Goal: Task Accomplishment & Management: Manage account settings

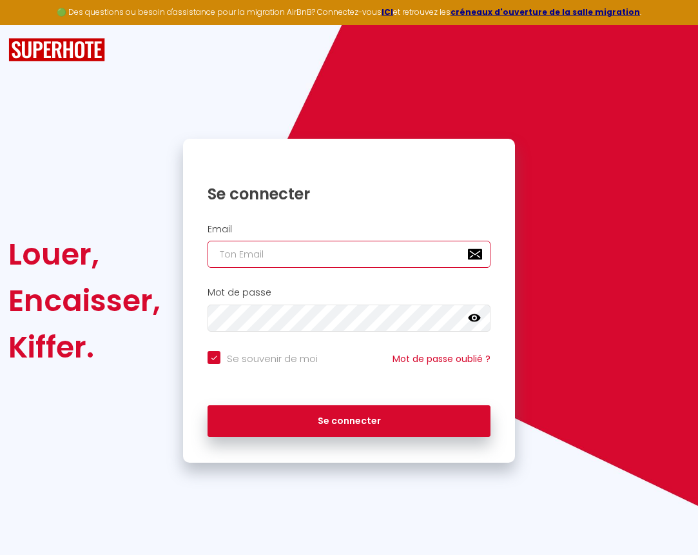
type input "[EMAIL_ADDRESS][DOMAIN_NAME]"
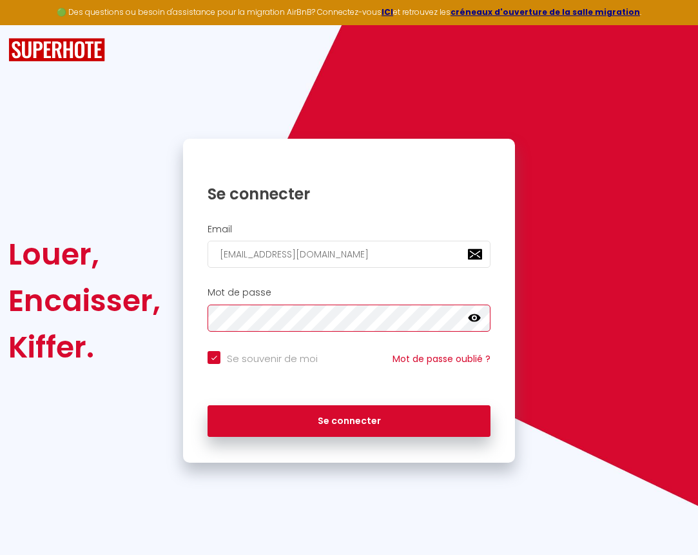
click at [349, 419] on button "Se connecter" at bounding box center [349, 421] width 283 height 32
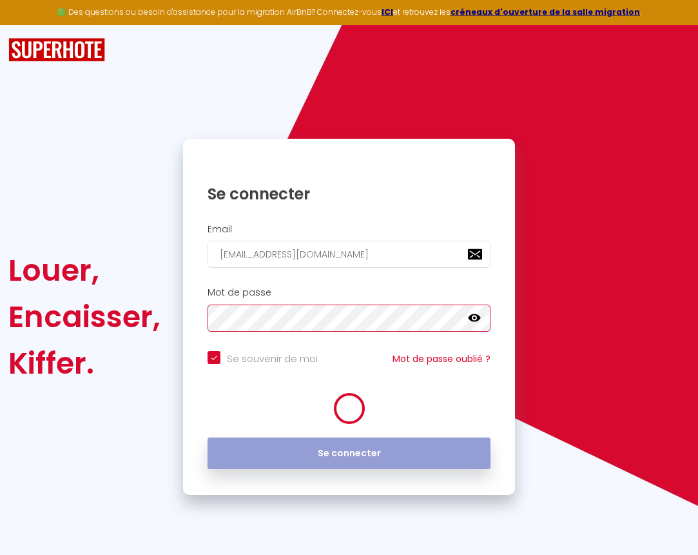
checkbox input "true"
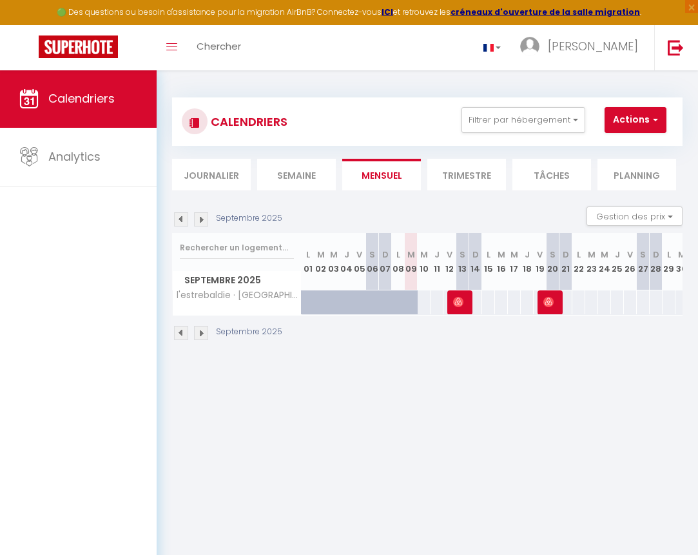
click at [482, 177] on li "Trimestre" at bounding box center [467, 175] width 79 height 32
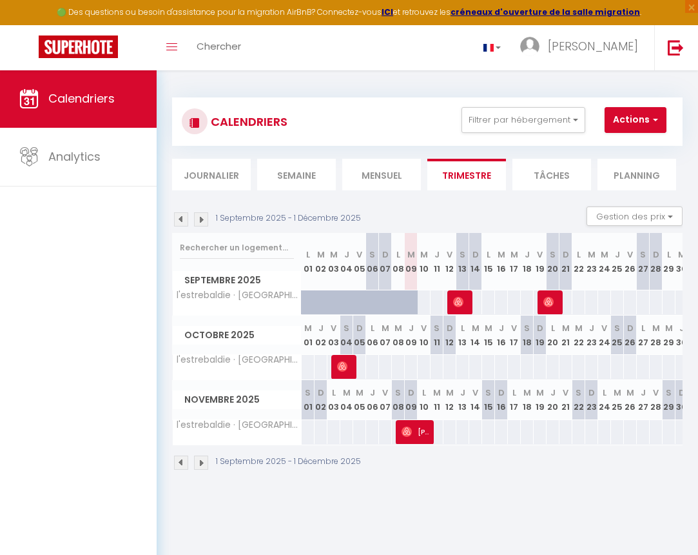
click at [461, 297] on img at bounding box center [458, 302] width 10 height 10
select select "OK"
select select "1"
select select "0"
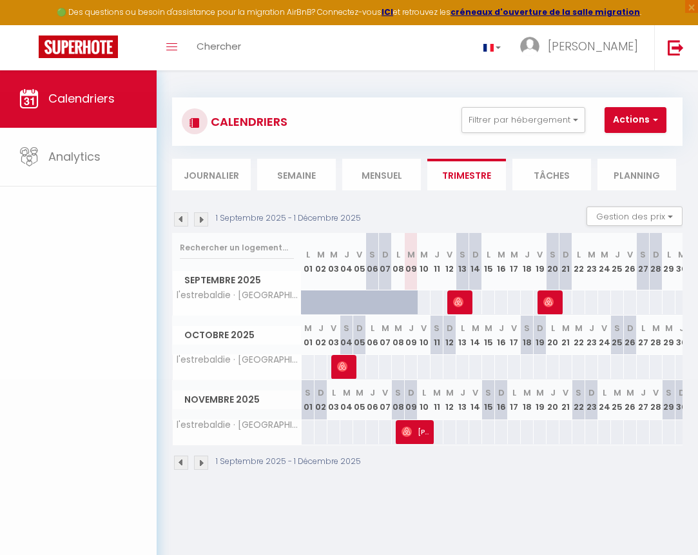
select select "1"
select select
select select "37795"
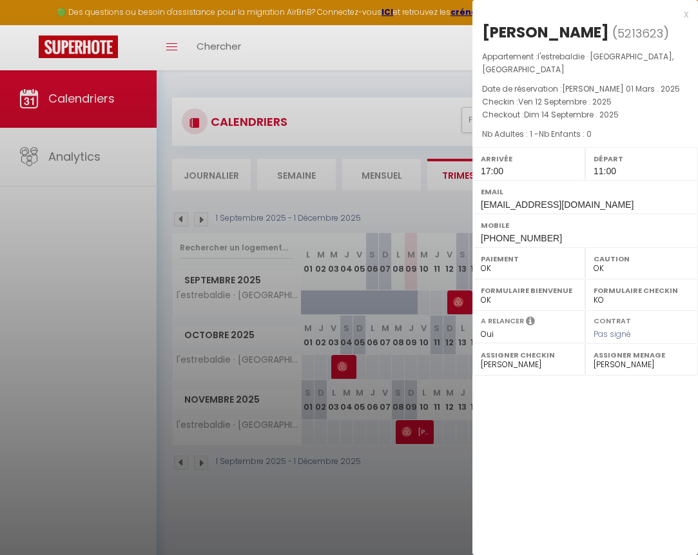
click at [446, 444] on div at bounding box center [349, 277] width 698 height 555
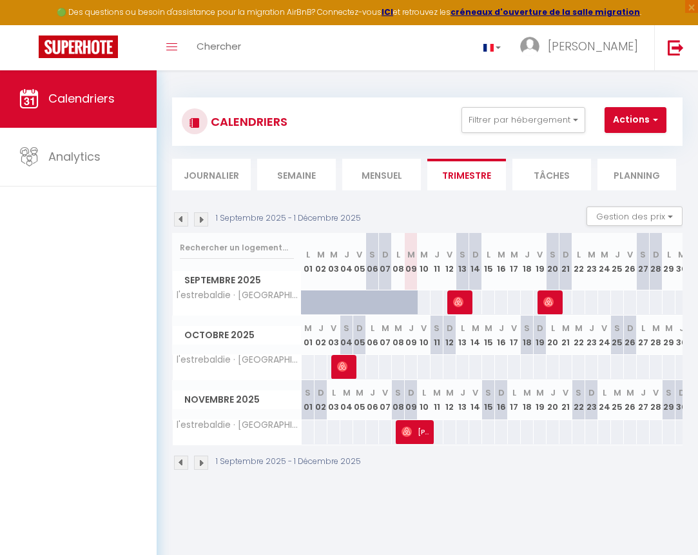
click at [549, 300] on img at bounding box center [549, 302] width 10 height 10
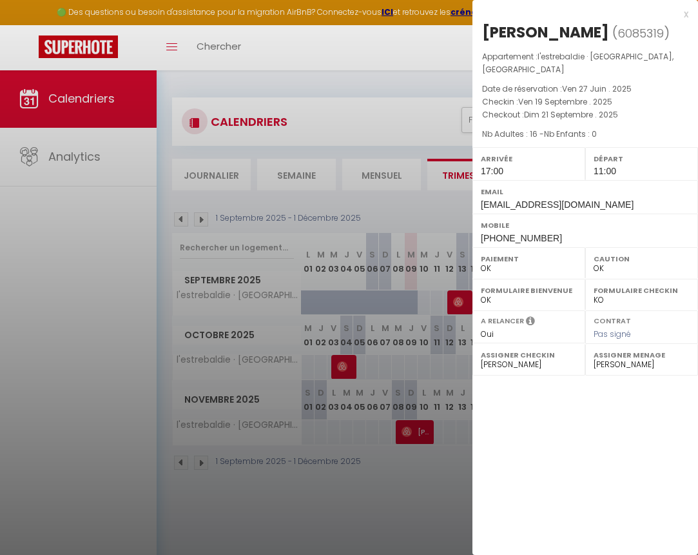
click at [426, 465] on div at bounding box center [349, 277] width 698 height 555
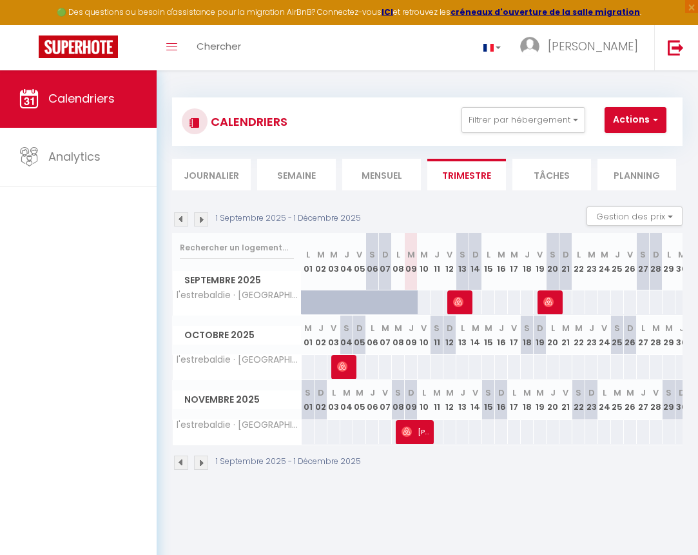
click at [346, 364] on img at bounding box center [342, 366] width 10 height 10
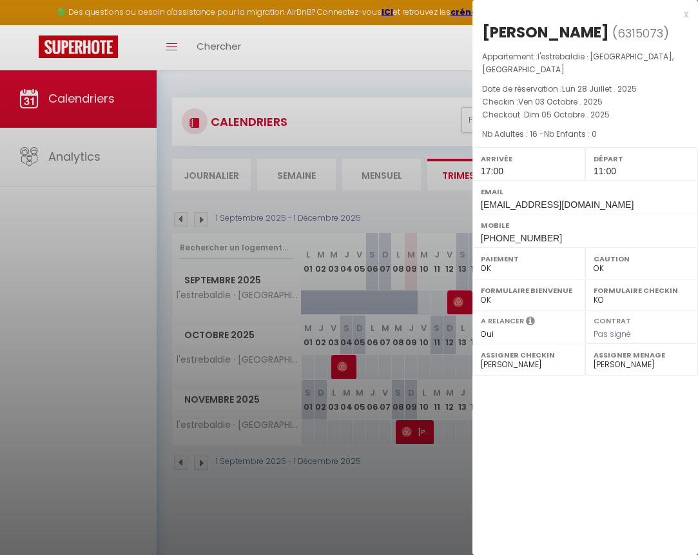
click at [370, 504] on div at bounding box center [349, 277] width 698 height 555
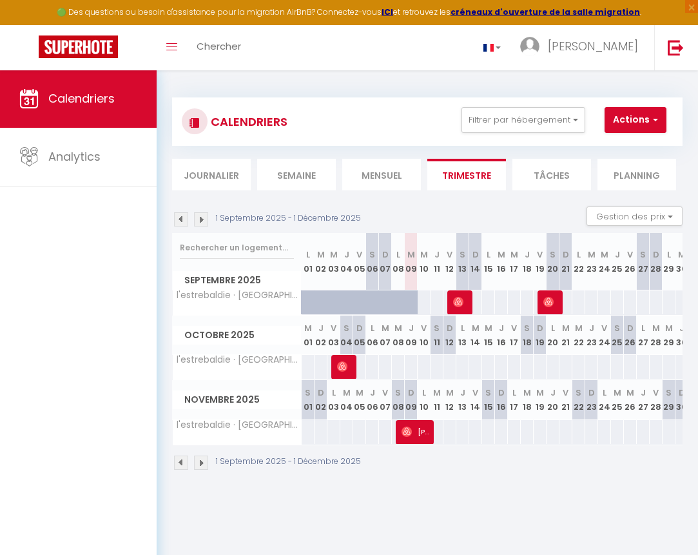
click at [412, 431] on span "[PERSON_NAME]" at bounding box center [417, 431] width 30 height 25
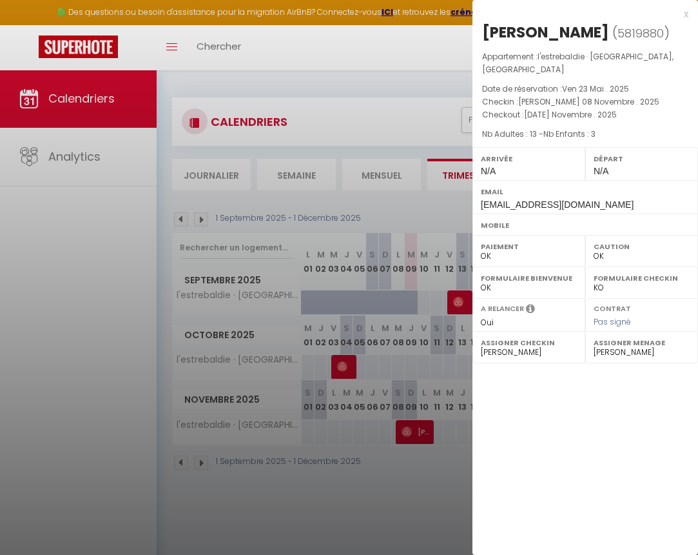
click at [376, 508] on div at bounding box center [349, 277] width 698 height 555
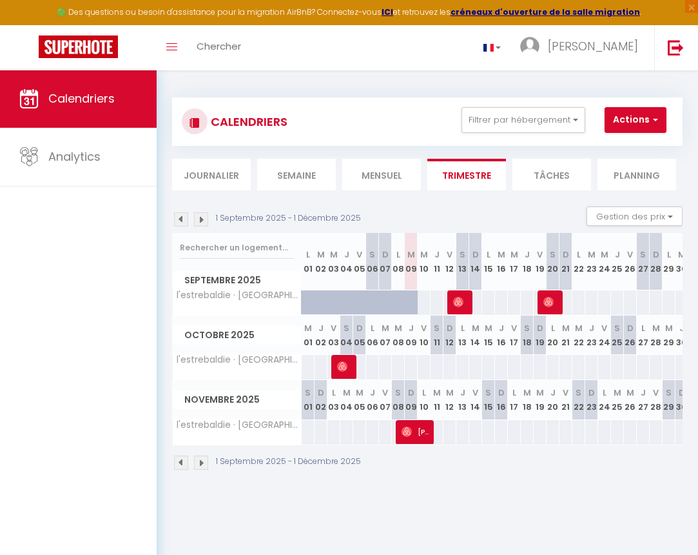
click at [204, 461] on img at bounding box center [201, 462] width 14 height 14
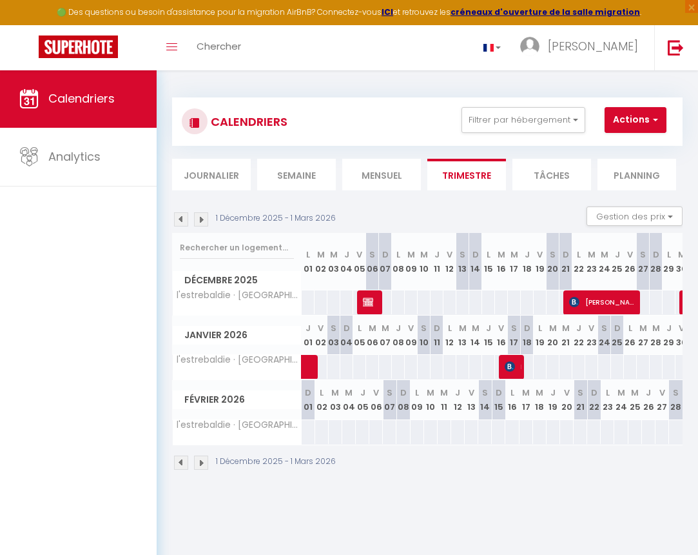
click at [602, 304] on span "[PERSON_NAME]" at bounding box center [603, 302] width 69 height 25
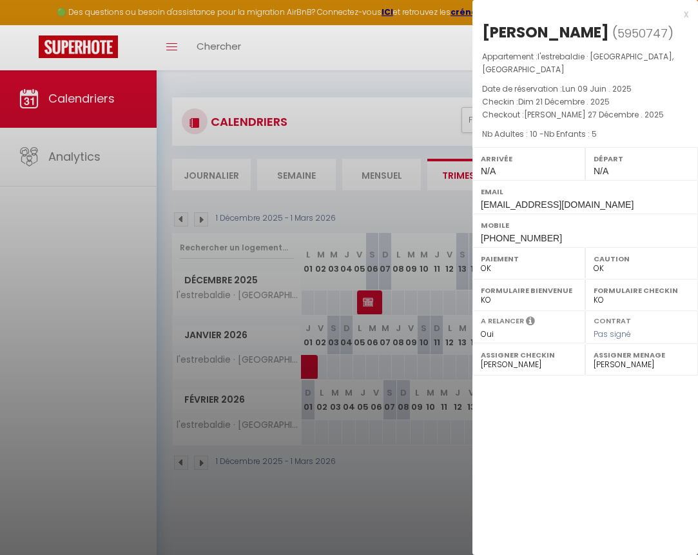
click at [336, 511] on div at bounding box center [349, 277] width 698 height 555
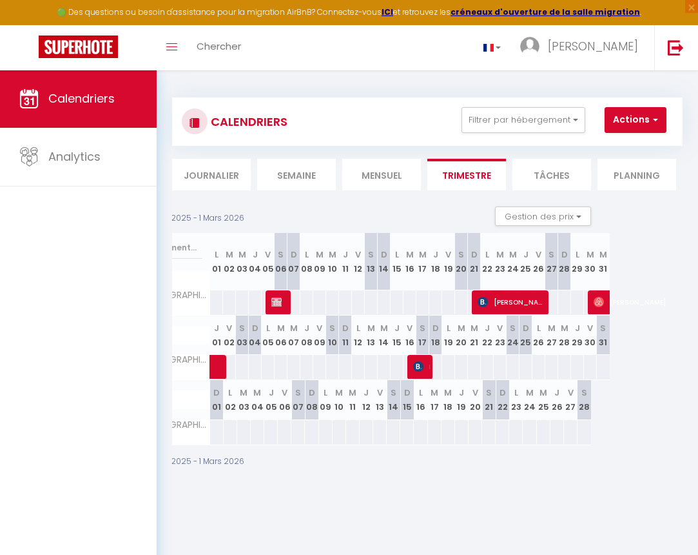
scroll to position [0, 92]
click at [606, 299] on span "[PERSON_NAME]" at bounding box center [638, 302] width 89 height 25
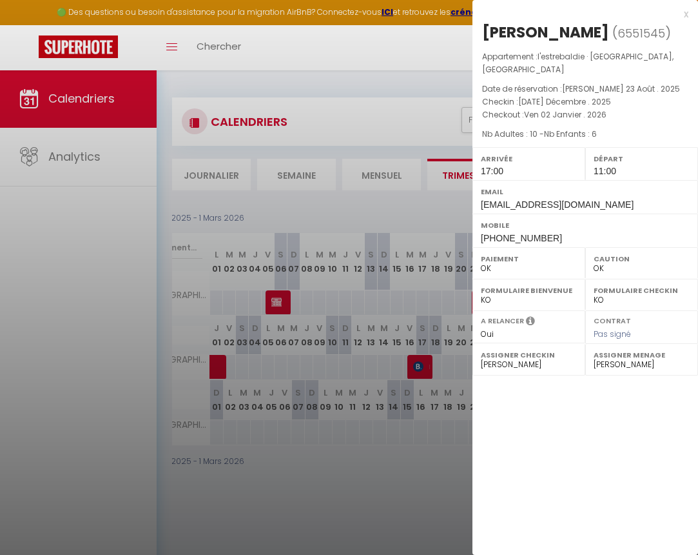
click at [306, 497] on div at bounding box center [349, 277] width 698 height 555
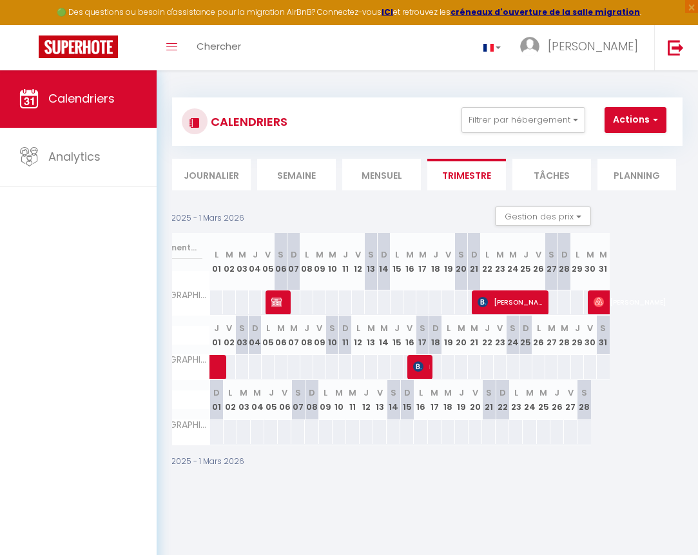
click at [426, 363] on span "Delcourte Kinsey" at bounding box center [421, 366] width 17 height 25
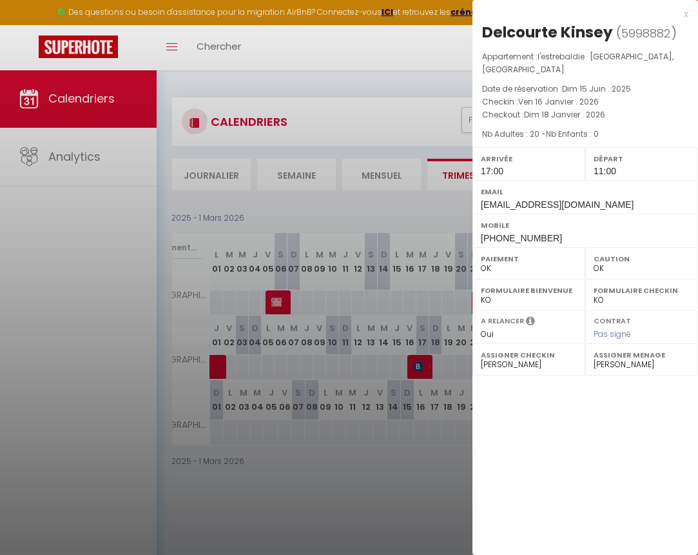
click at [360, 471] on div at bounding box center [349, 277] width 698 height 555
